Goal: Transaction & Acquisition: Book appointment/travel/reservation

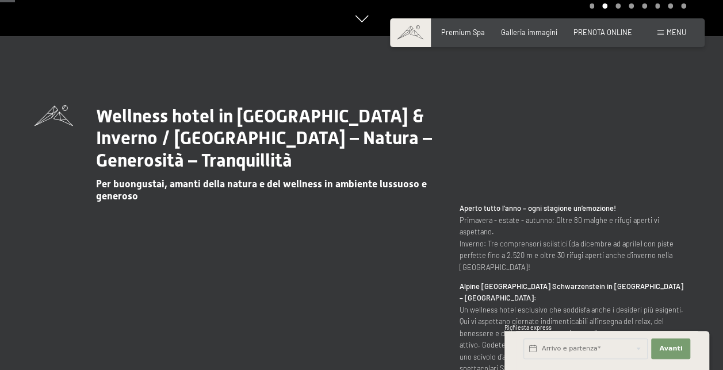
scroll to position [97, 0]
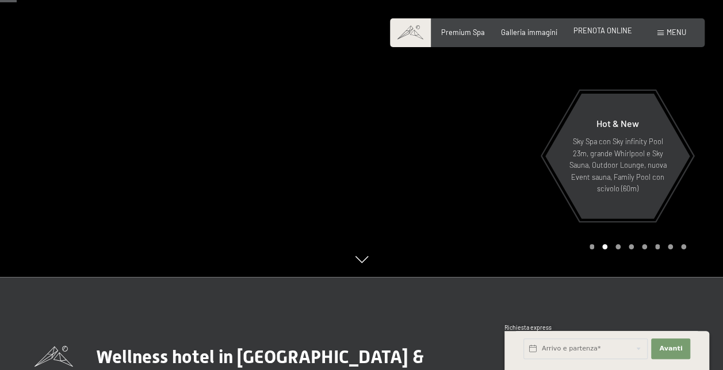
click at [605, 35] on div "PRENOTA ONLINE" at bounding box center [603, 31] width 59 height 10
click at [599, 31] on span "PRENOTA ONLINE" at bounding box center [603, 30] width 59 height 9
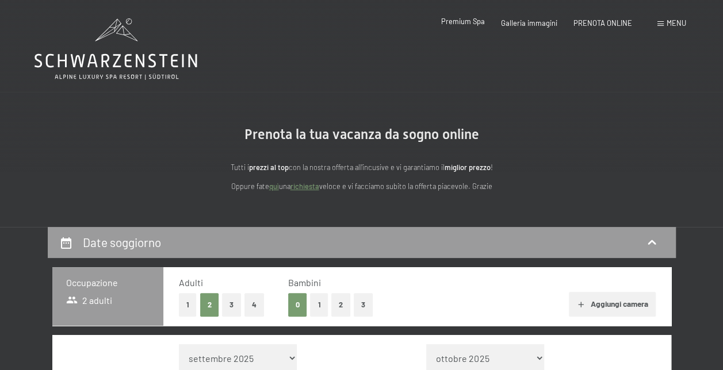
click at [468, 21] on span "Premium Spa" at bounding box center [463, 21] width 44 height 9
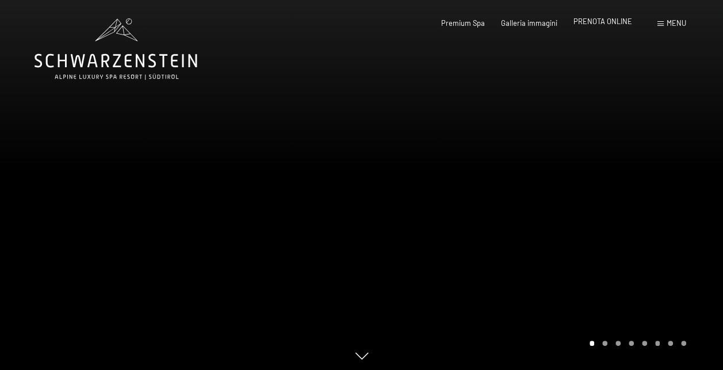
click at [615, 23] on span "PRENOTA ONLINE" at bounding box center [603, 21] width 59 height 9
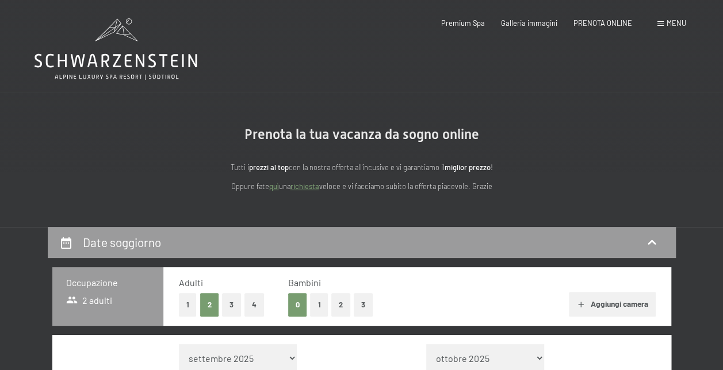
click at [327, 301] on button "1" at bounding box center [319, 305] width 18 height 24
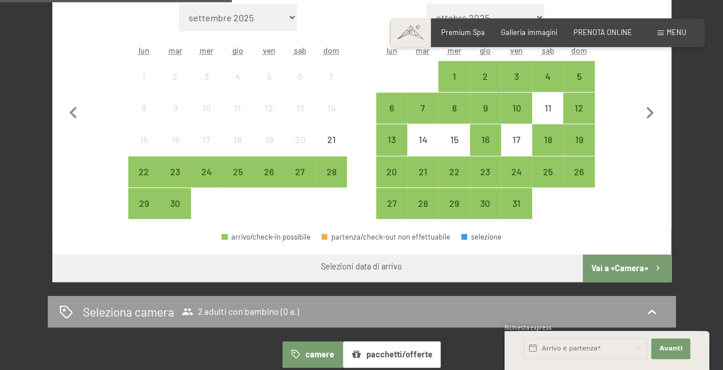
scroll to position [371, 0]
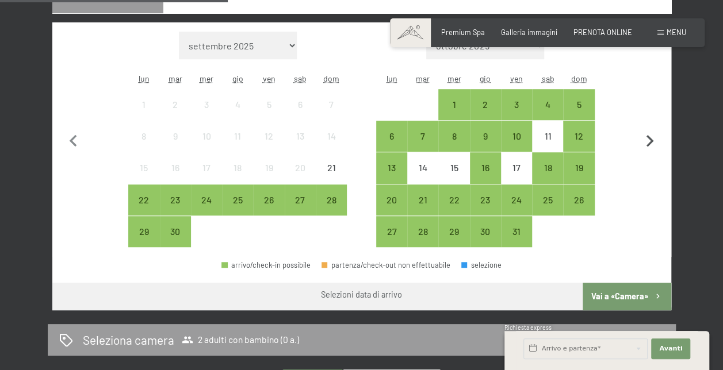
click at [649, 144] on icon "button" at bounding box center [650, 141] width 7 height 12
select select "[DATE]"
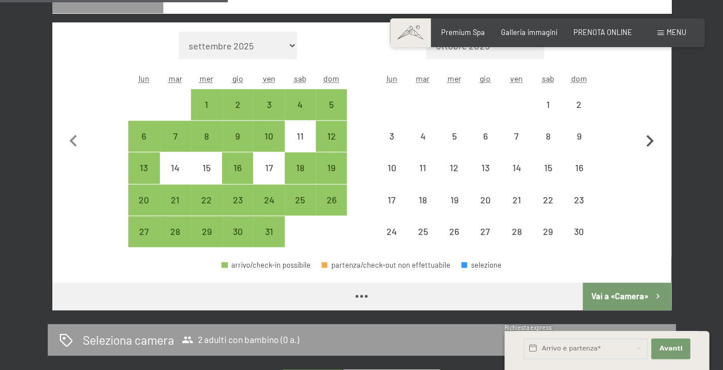
click at [649, 144] on icon "button" at bounding box center [650, 141] width 7 height 12
select select "[DATE]"
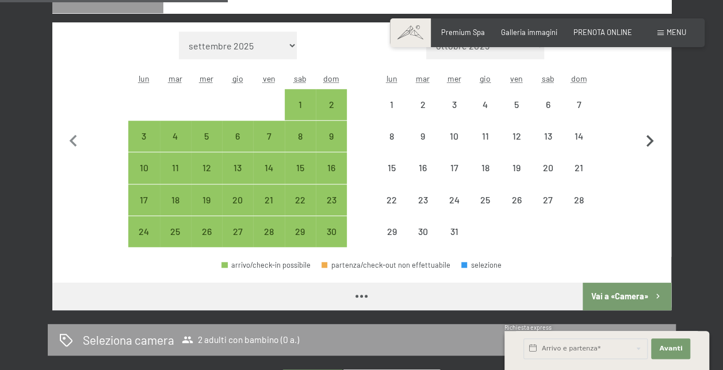
select select "[DATE]"
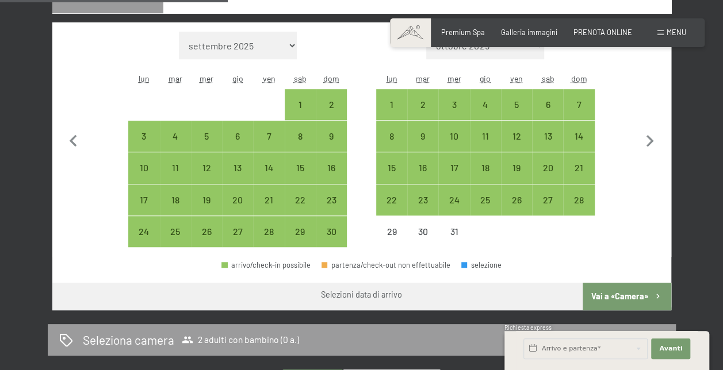
drag, startPoint x: 649, startPoint y: 144, endPoint x: 632, endPoint y: 109, distance: 38.3
click at [632, 109] on div "Mese/anno settembre 2025 ottobre 2025 novembre 2025 dicembre 2025 gennaio 2026 …" at bounding box center [362, 140] width 582 height 216
click at [654, 140] on icon "button" at bounding box center [650, 141] width 24 height 24
select select "[DATE]"
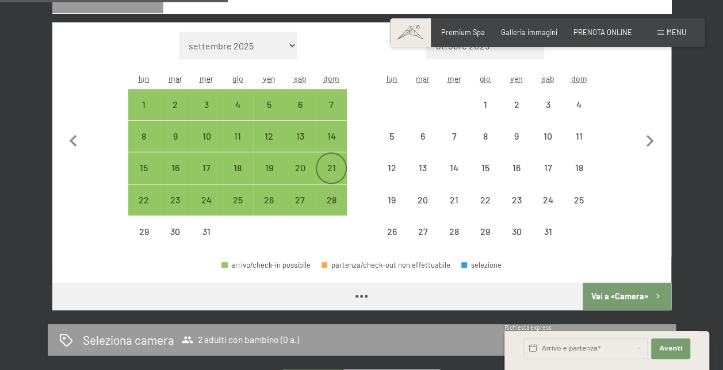
select select "[DATE]"
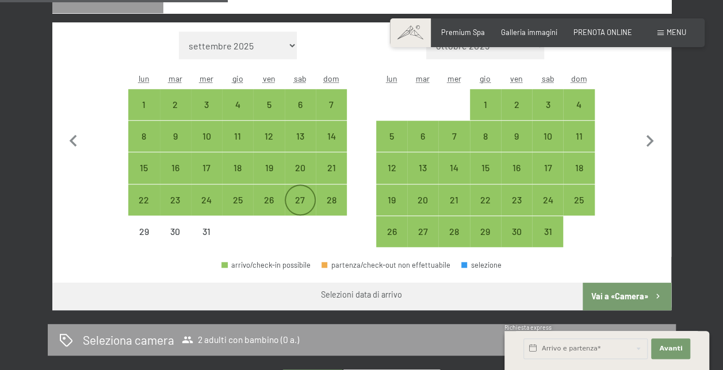
click at [303, 204] on div "27" at bounding box center [300, 210] width 29 height 29
select select "[DATE]"
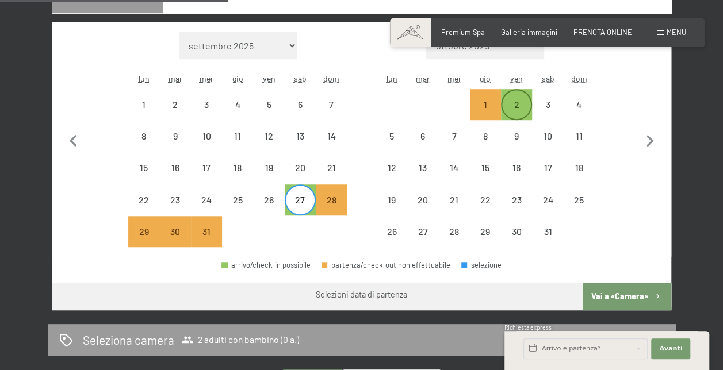
click at [510, 102] on div "2" at bounding box center [516, 114] width 29 height 29
select select "[DATE]"
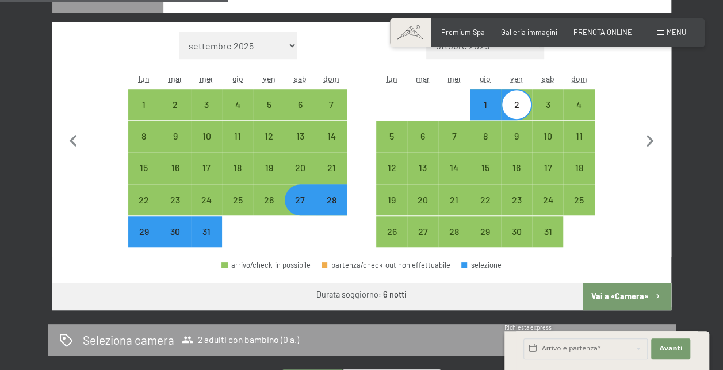
click at [632, 298] on button "Vai a «Camera»" at bounding box center [627, 297] width 88 height 28
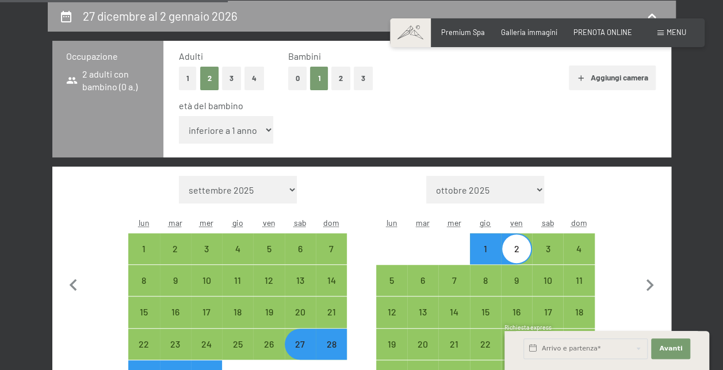
select select "[DATE]"
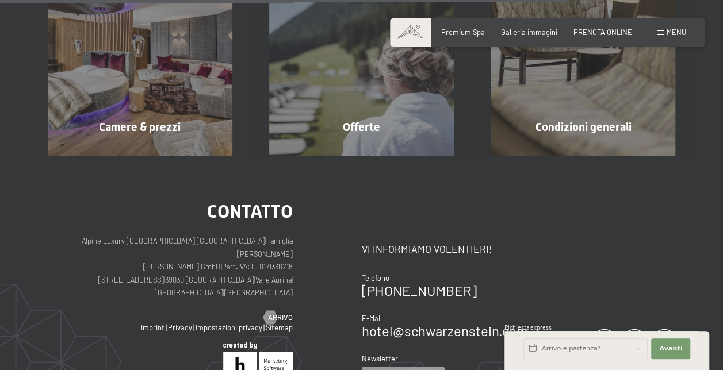
scroll to position [0, 0]
